Goal: Find specific page/section: Find specific page/section

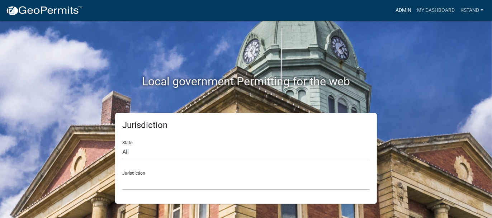
click at [398, 9] on link "Admin" at bounding box center [404, 11] width 22 height 14
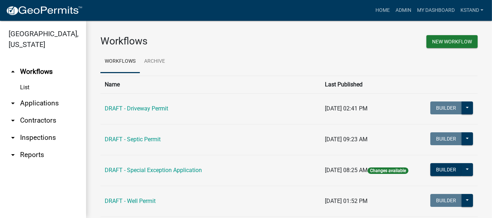
click at [28, 103] on link "arrow_drop_down Applications" at bounding box center [43, 103] width 86 height 17
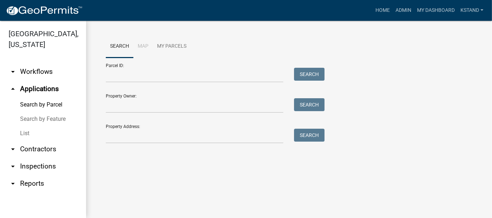
click at [25, 134] on link "List" at bounding box center [43, 133] width 86 height 14
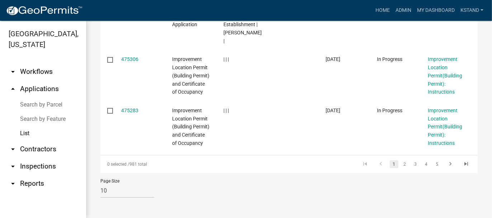
scroll to position [589, 0]
